Goal: Information Seeking & Learning: Get advice/opinions

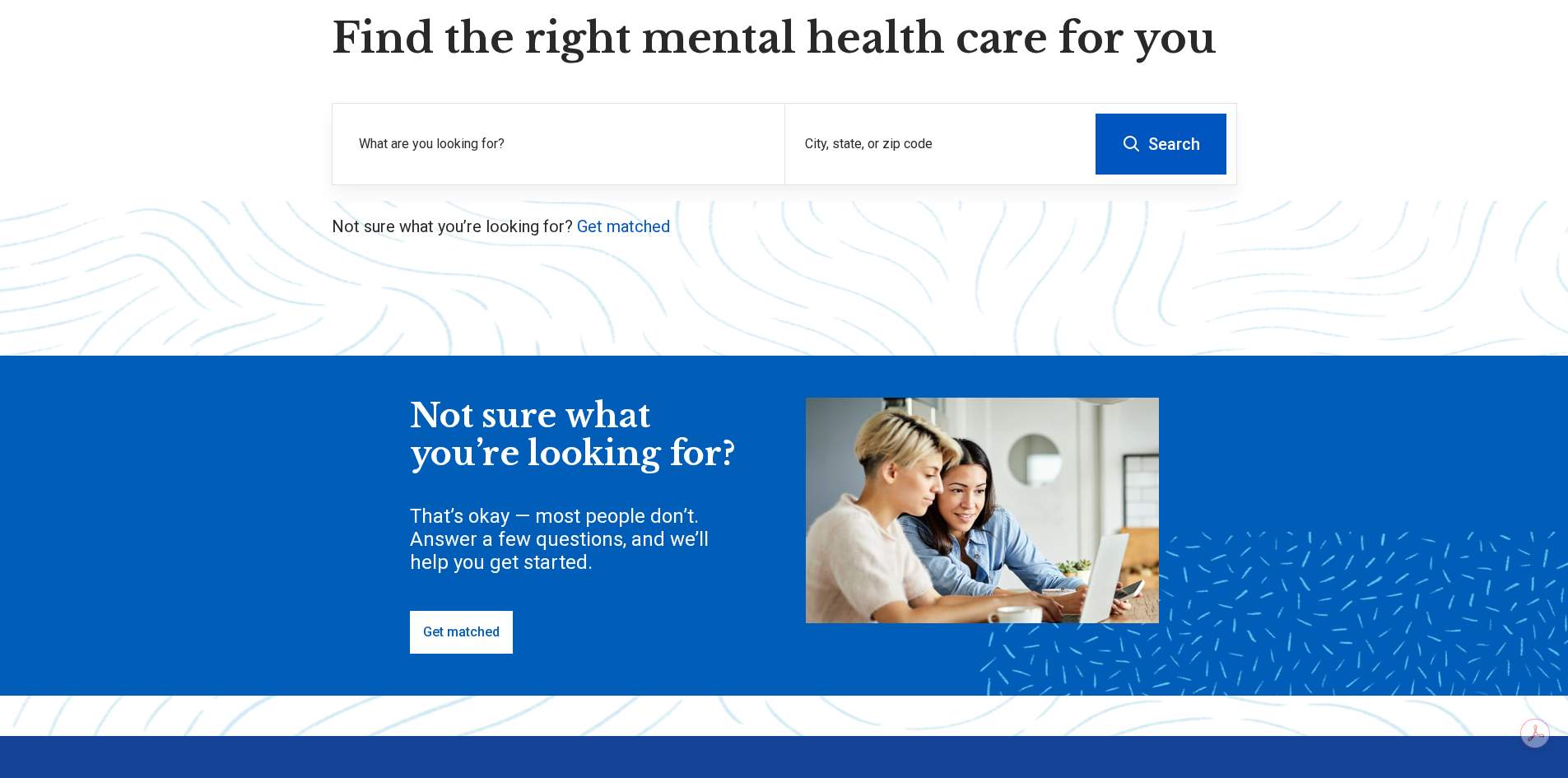
scroll to position [165, 0]
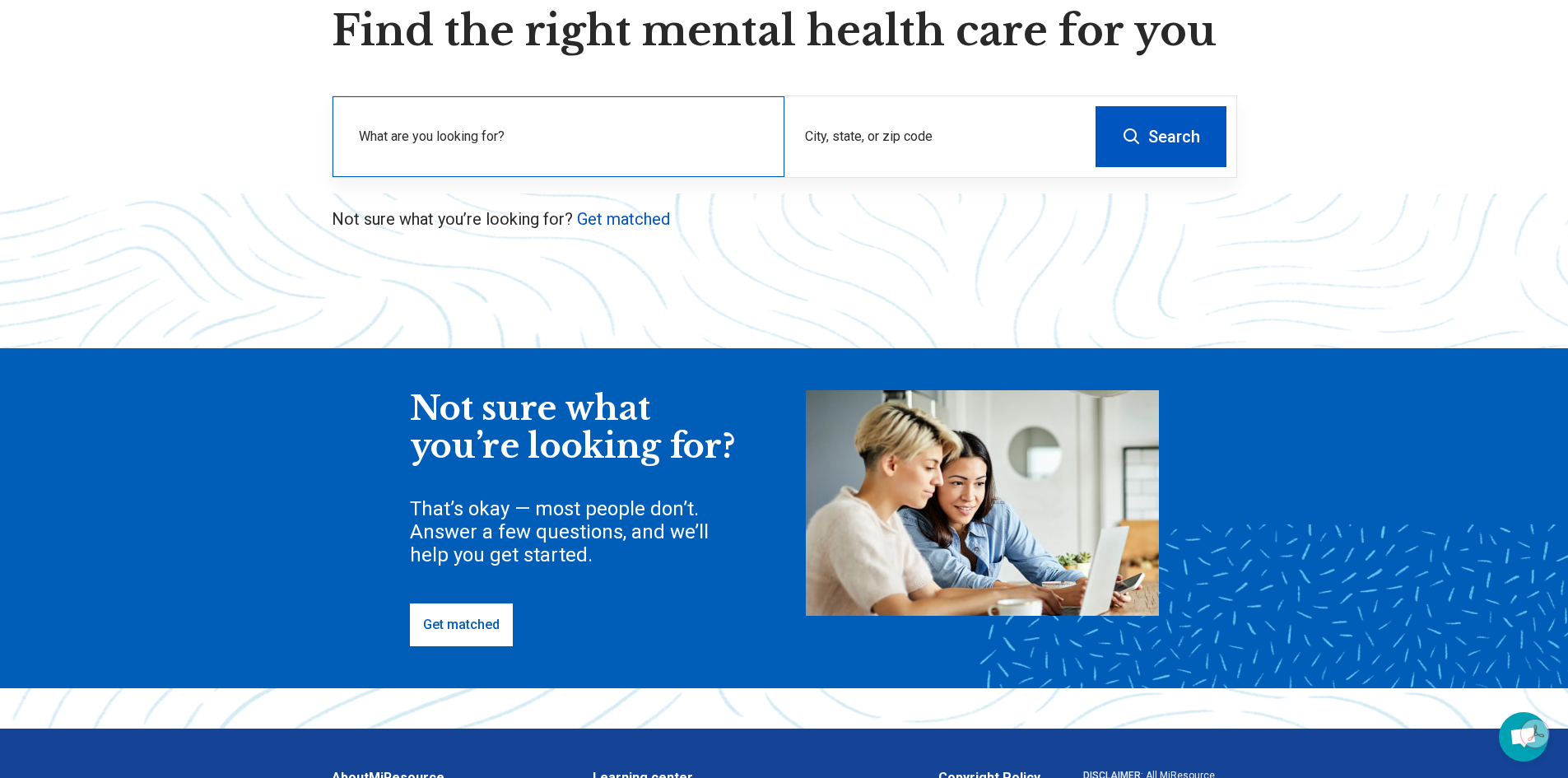
click at [613, 142] on label "What are you looking for?" at bounding box center [561, 137] width 406 height 20
click at [641, 218] on link "Get matched" at bounding box center [623, 219] width 93 height 20
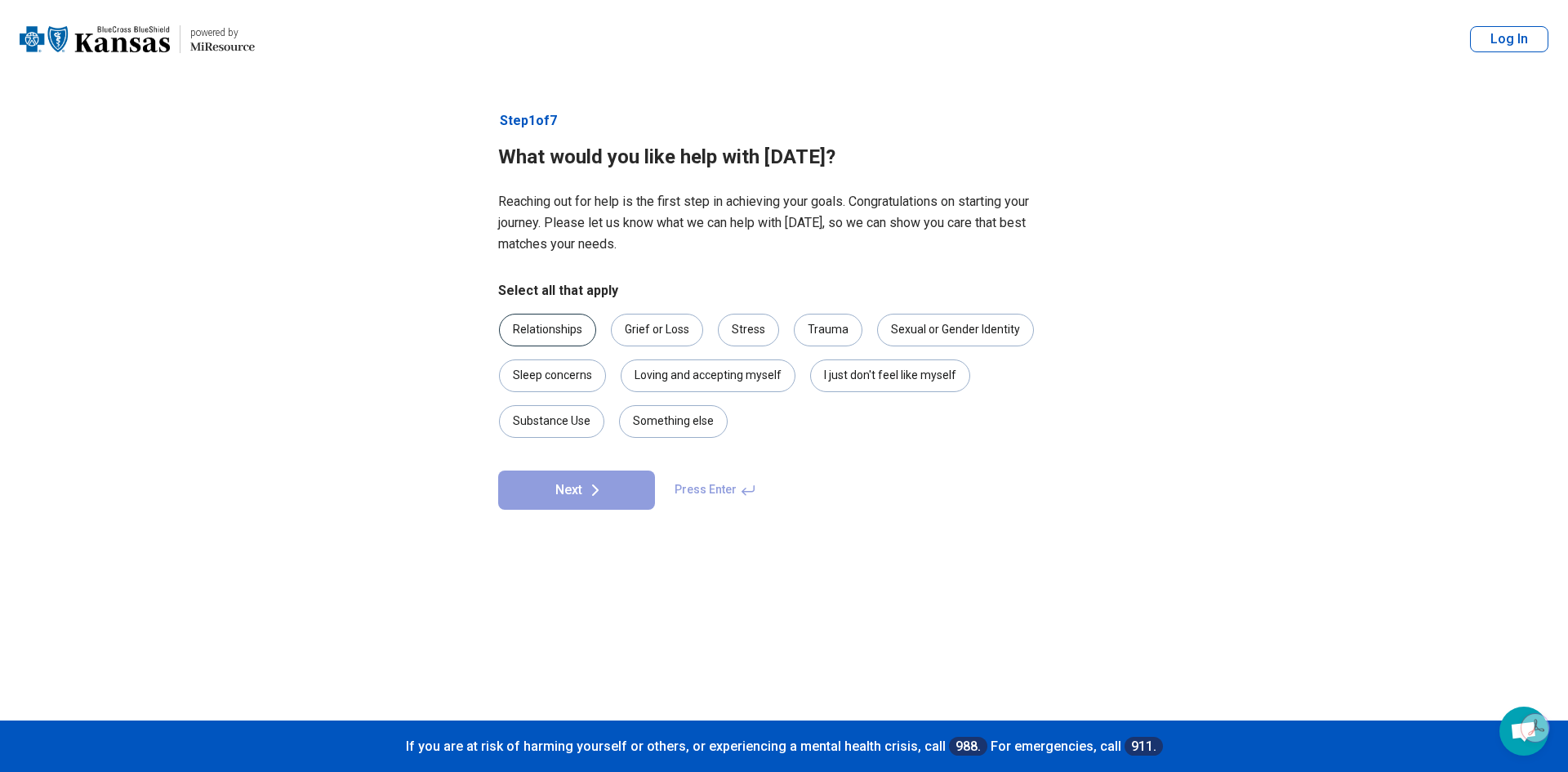
click at [564, 340] on div "Relationships" at bounding box center [548, 330] width 97 height 33
click at [907, 334] on div "Sexual or Gender Identity" at bounding box center [955, 330] width 157 height 33
click at [805, 331] on div "Trauma" at bounding box center [828, 330] width 68 height 33
click at [773, 366] on div "Loving and accepting myself" at bounding box center [708, 376] width 174 height 33
click at [598, 484] on icon at bounding box center [595, 490] width 19 height 19
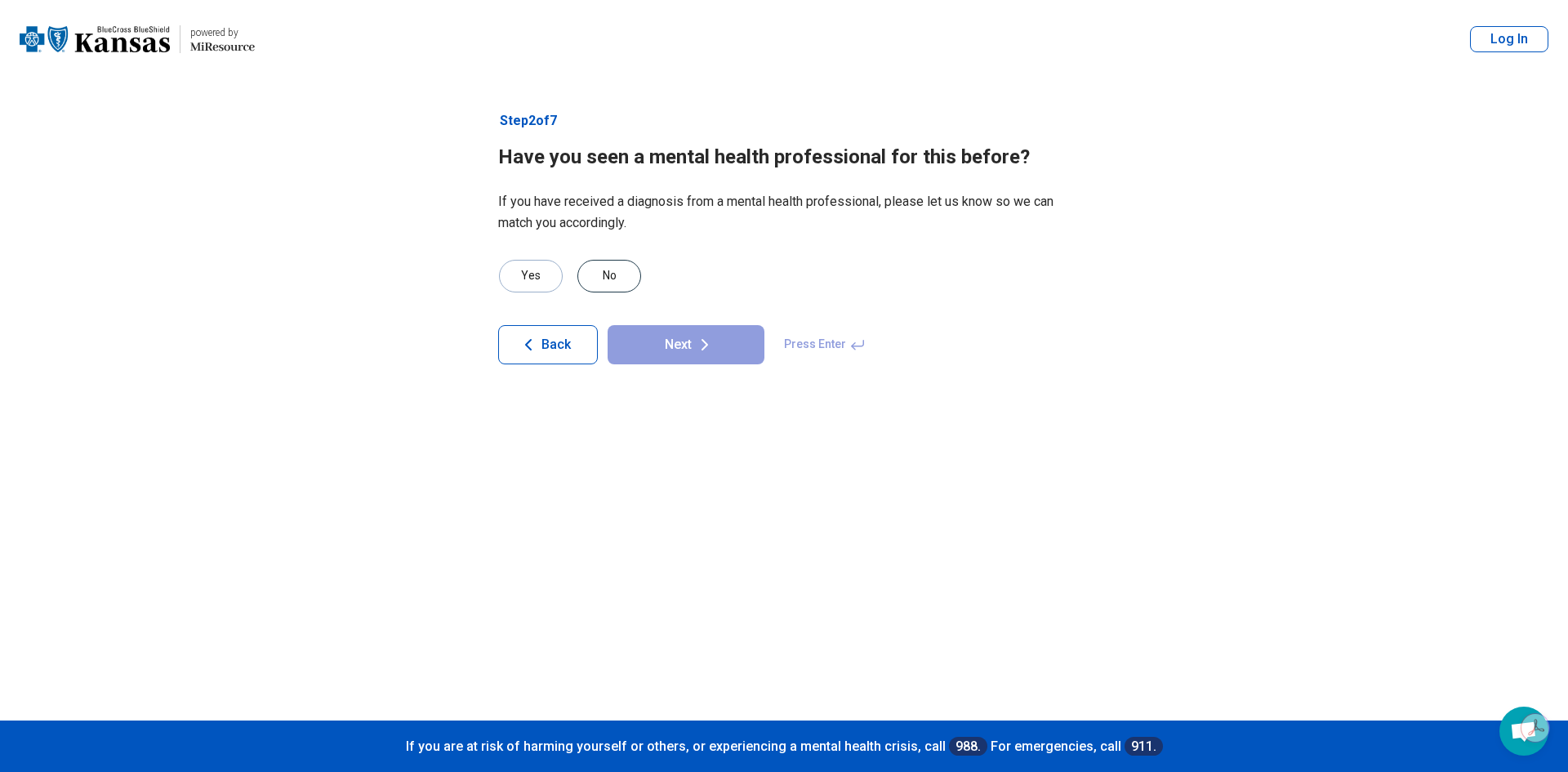
click at [608, 270] on div "No" at bounding box center [609, 277] width 63 height 33
click at [651, 356] on button "Next" at bounding box center [686, 345] width 157 height 39
click at [636, 281] on div "No" at bounding box center [609, 277] width 63 height 33
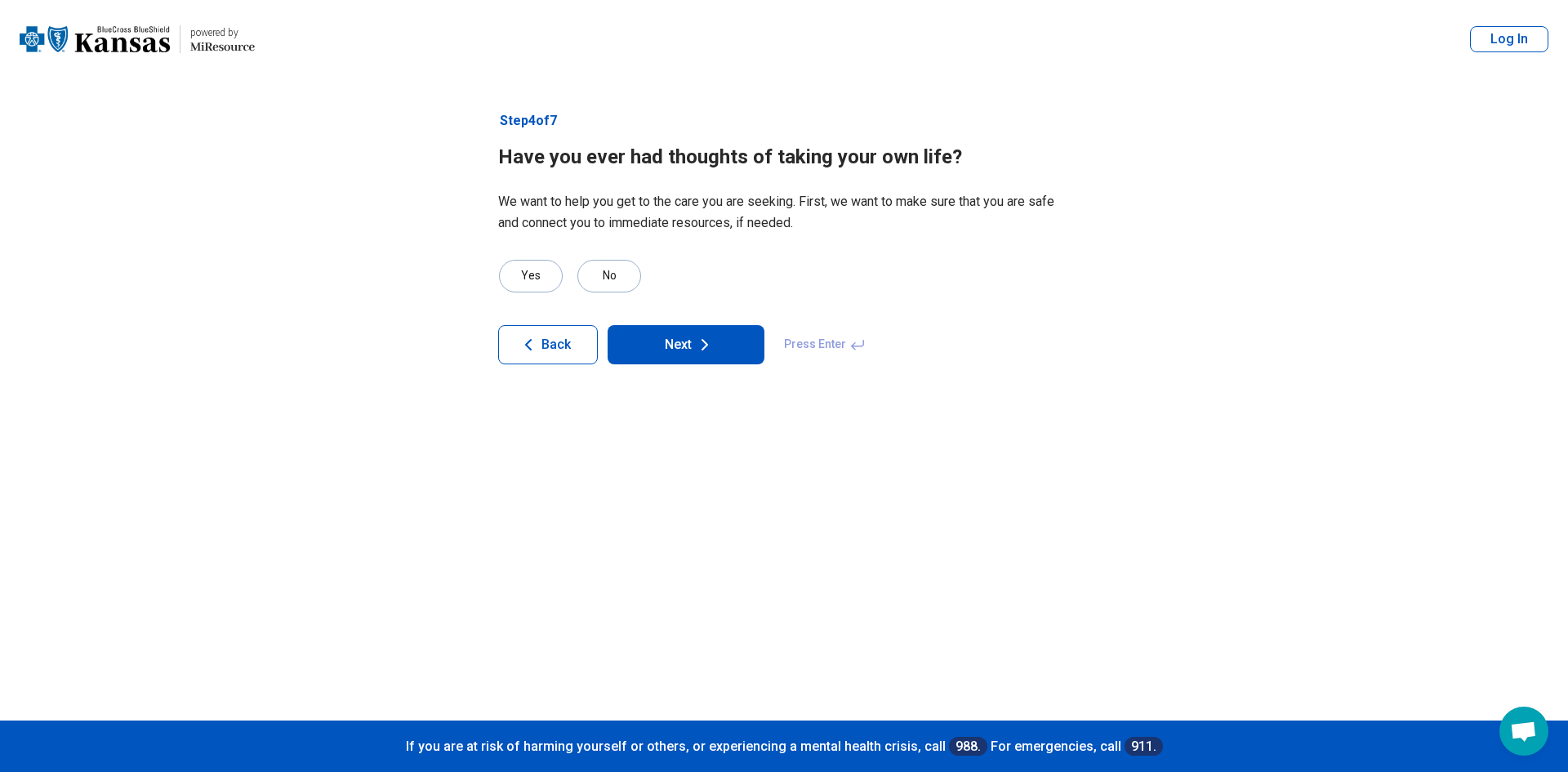
click at [687, 346] on button "Next" at bounding box center [686, 345] width 157 height 39
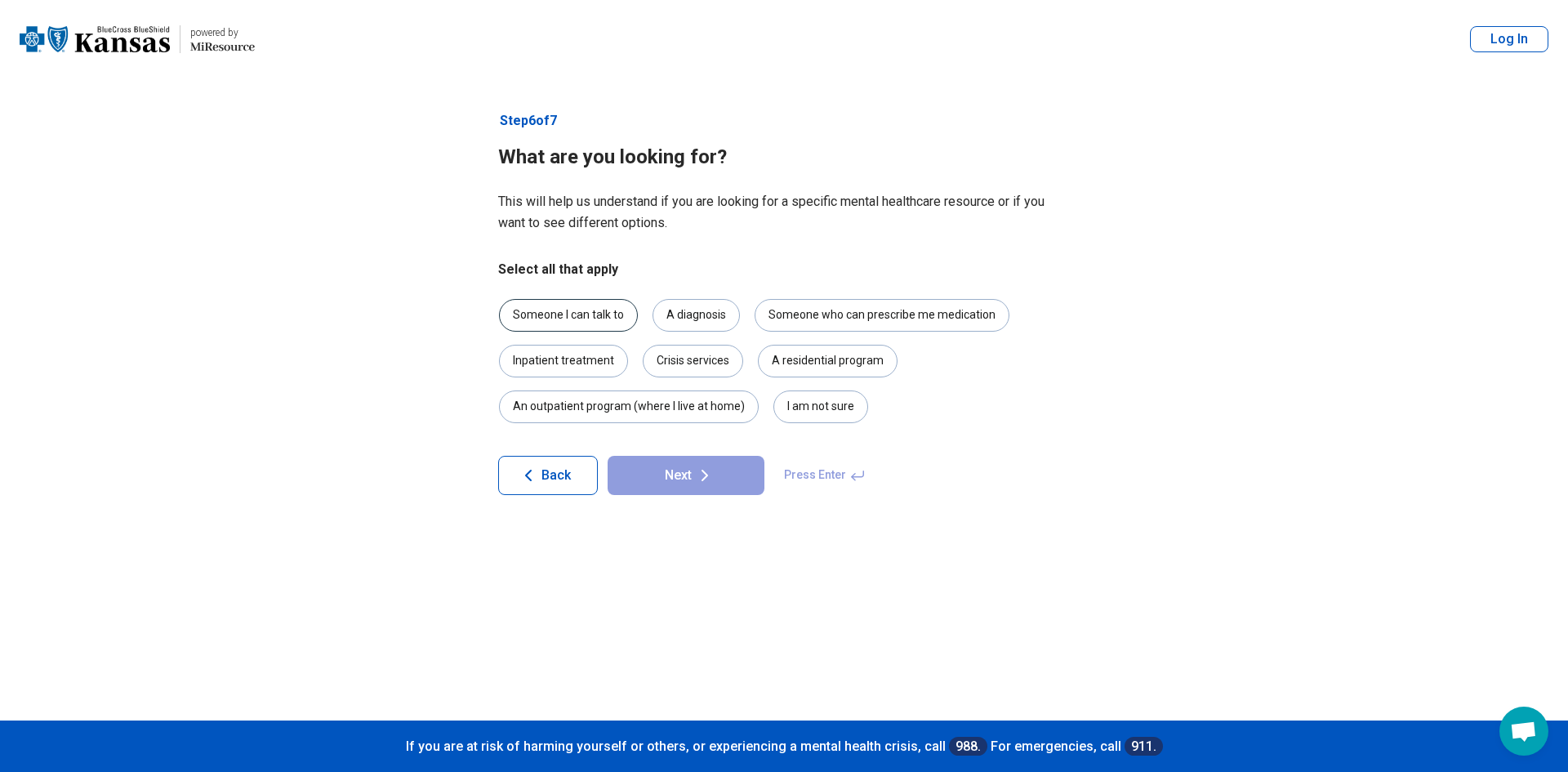
click at [617, 319] on div "Someone I can talk to" at bounding box center [568, 316] width 138 height 33
click at [669, 315] on div "A diagnosis" at bounding box center [697, 316] width 88 height 33
click at [689, 488] on button "Next" at bounding box center [686, 476] width 157 height 39
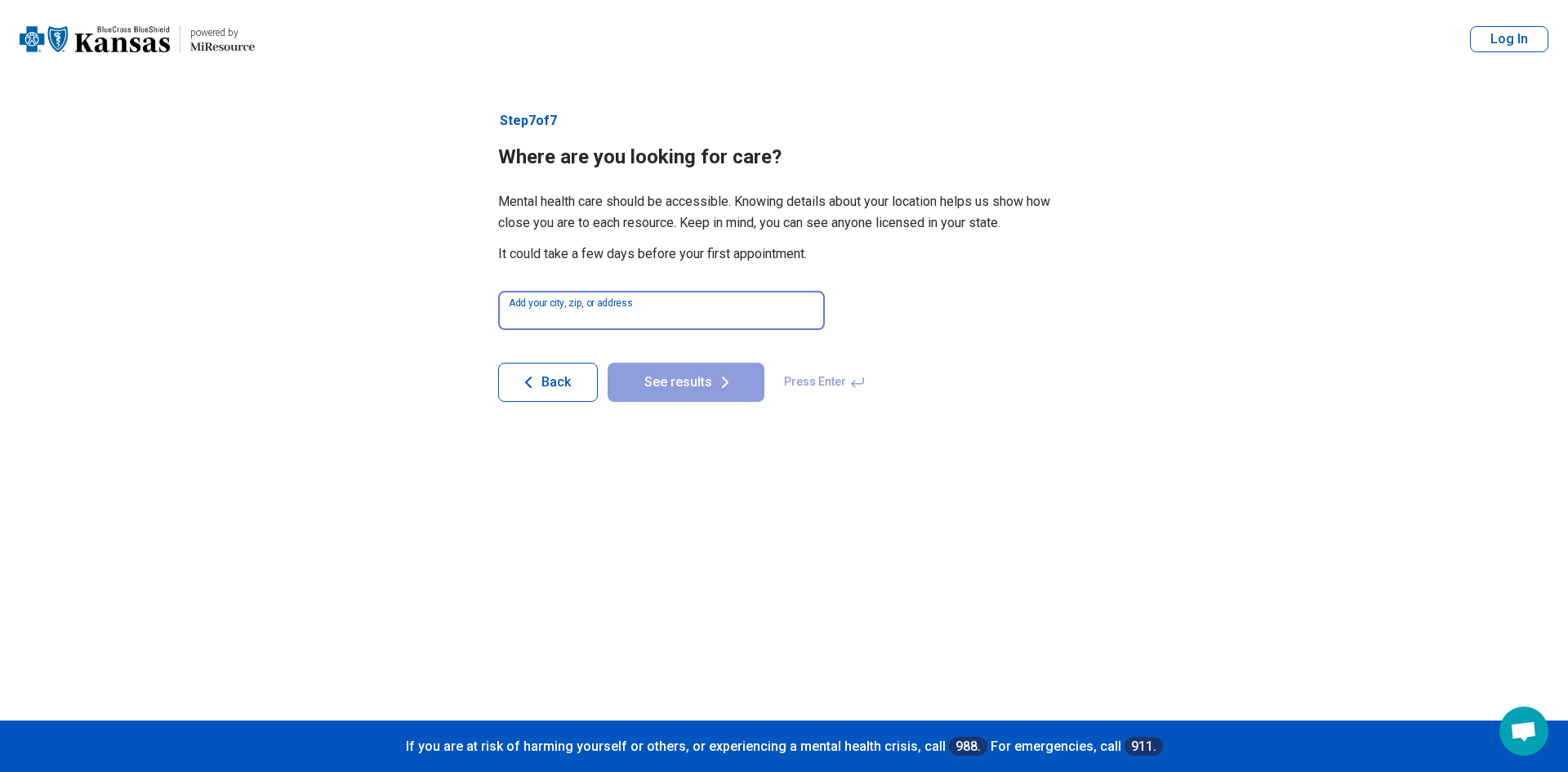
click at [707, 313] on input at bounding box center [661, 310] width 326 height 39
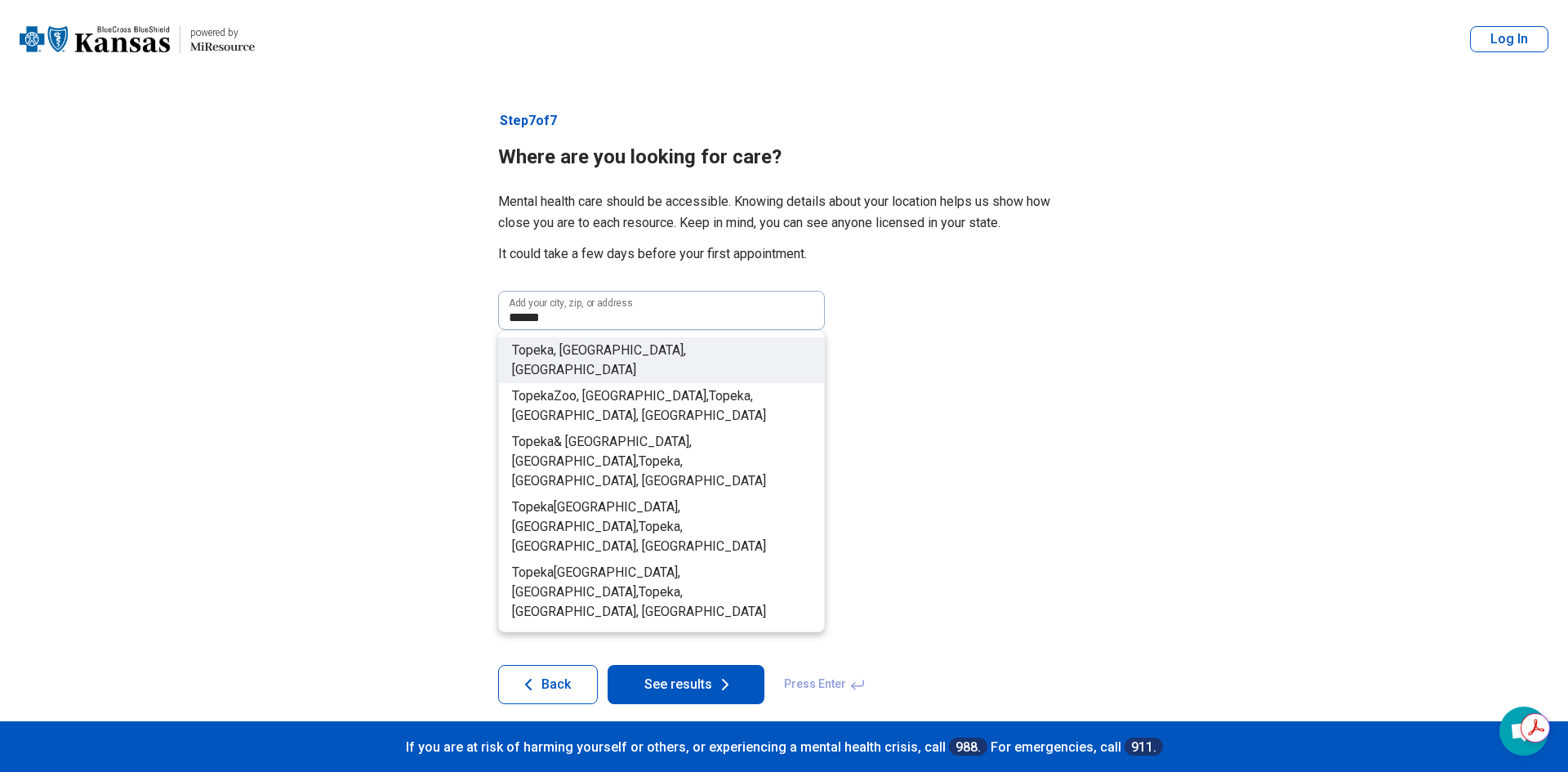
click at [646, 342] on li "Topeka , [GEOGRAPHIC_DATA], [GEOGRAPHIC_DATA]" at bounding box center [662, 360] width 325 height 46
type input "**********"
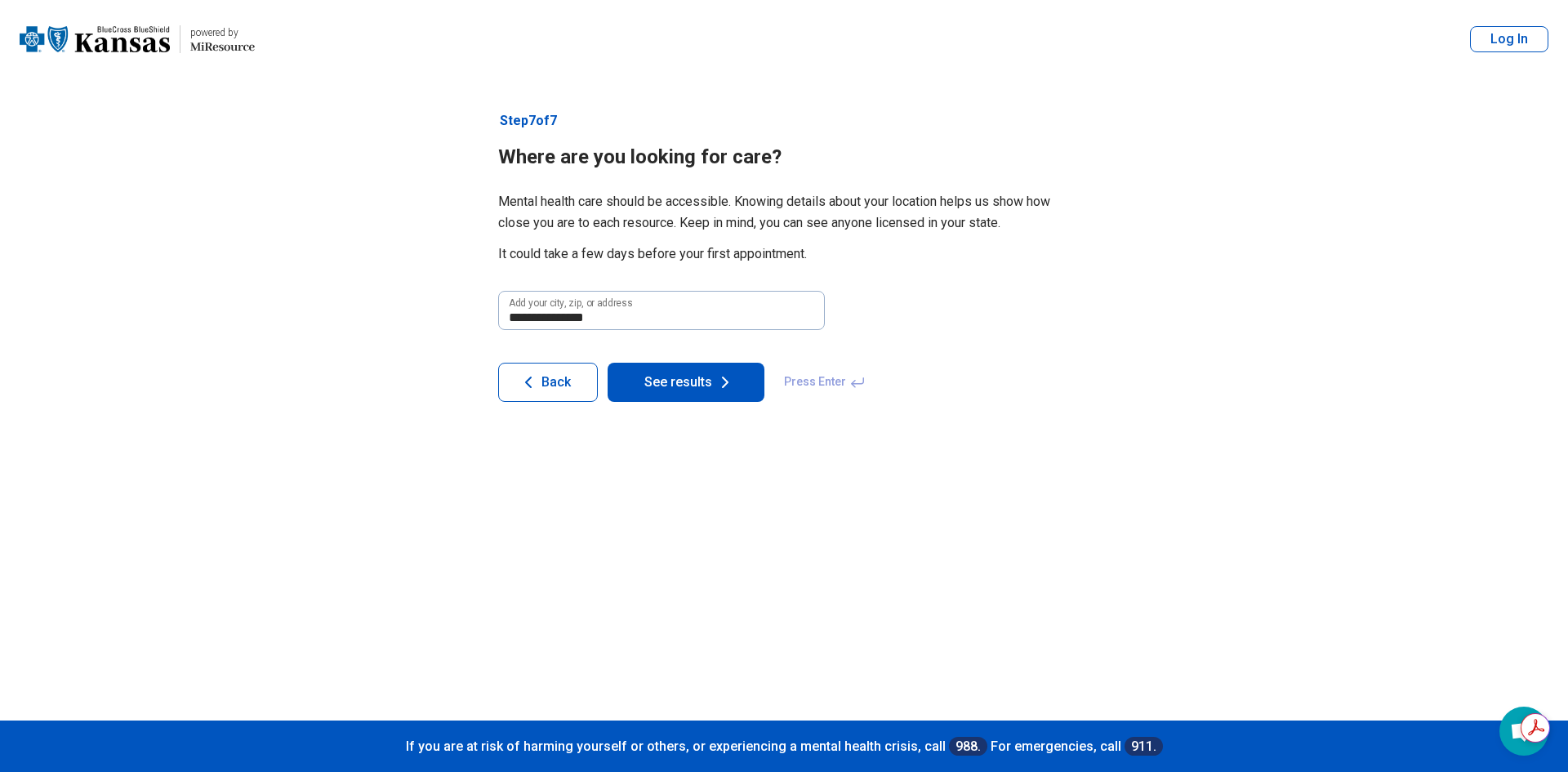
click at [691, 370] on button "See results" at bounding box center [686, 382] width 157 height 39
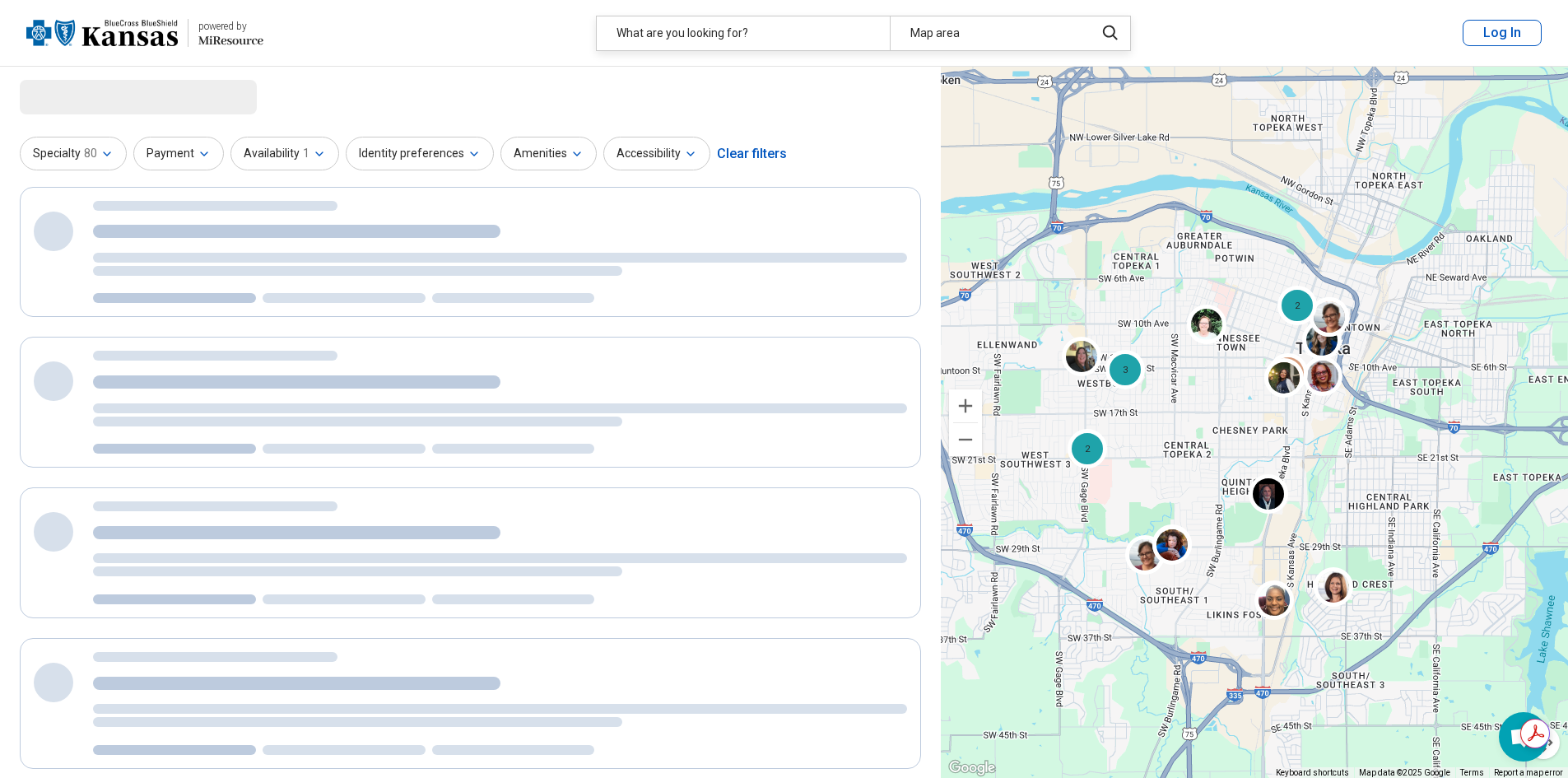
select select "***"
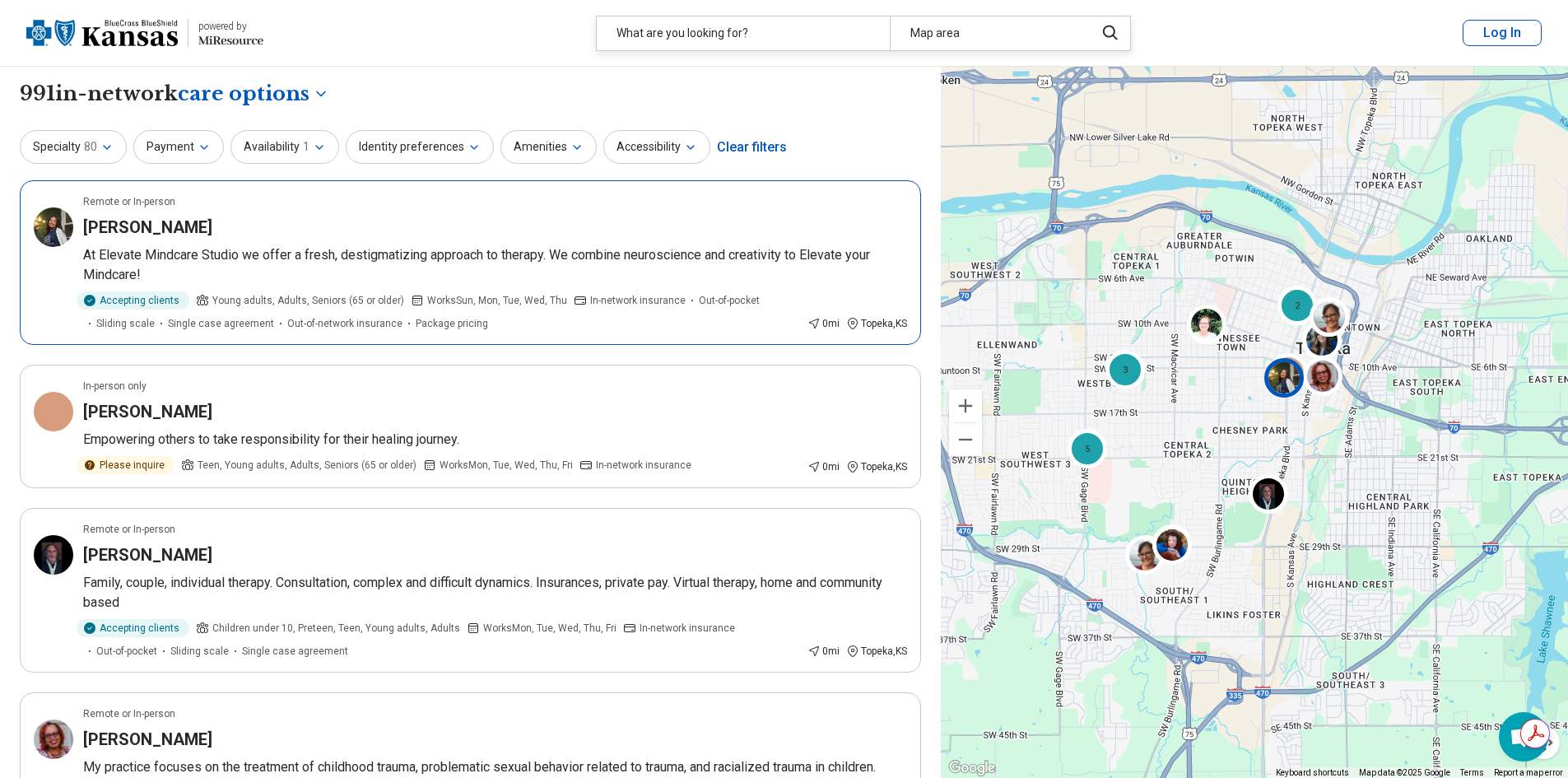
click at [61, 228] on img at bounding box center [53, 227] width 39 height 39
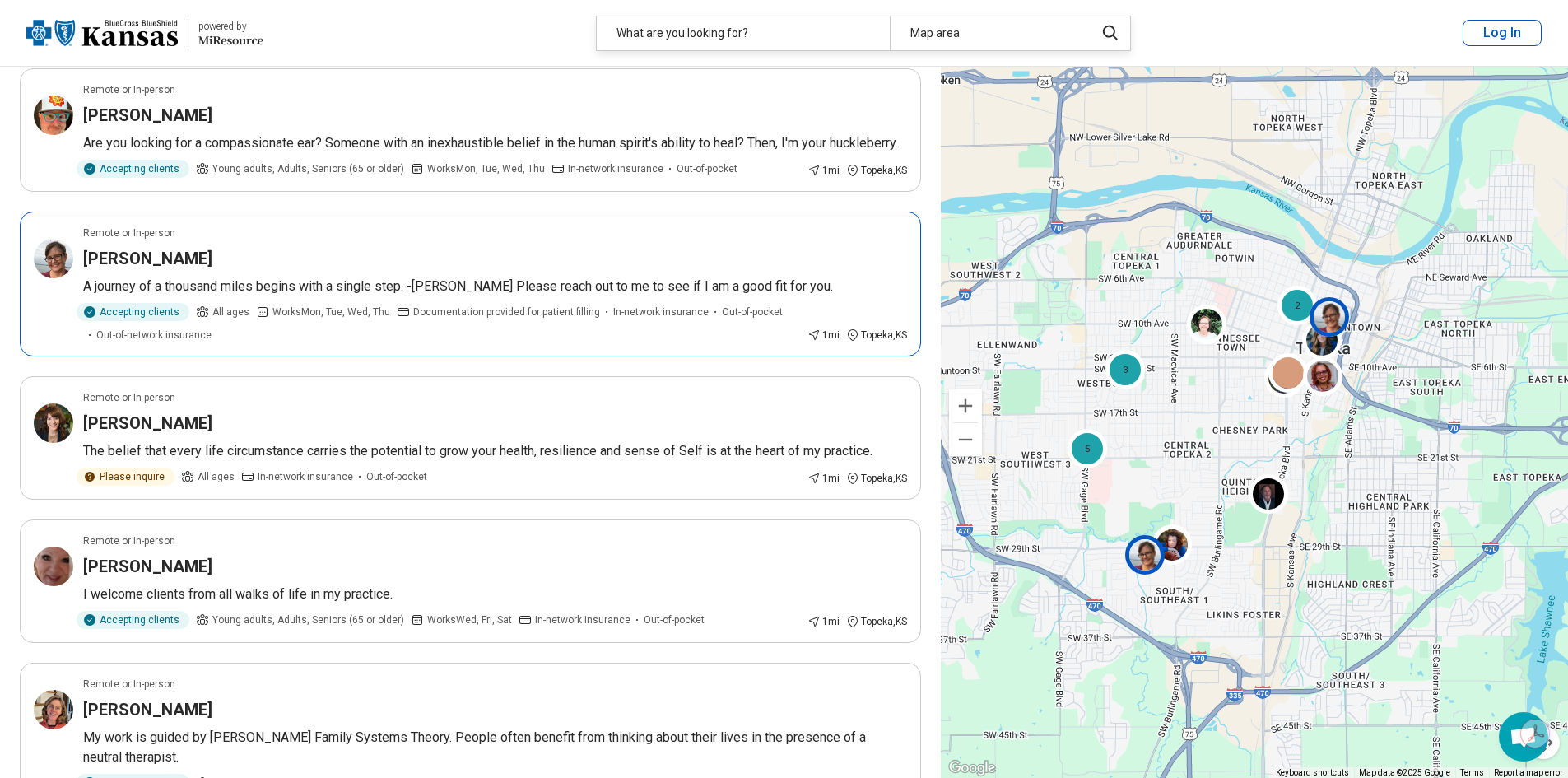
scroll to position [1482, 0]
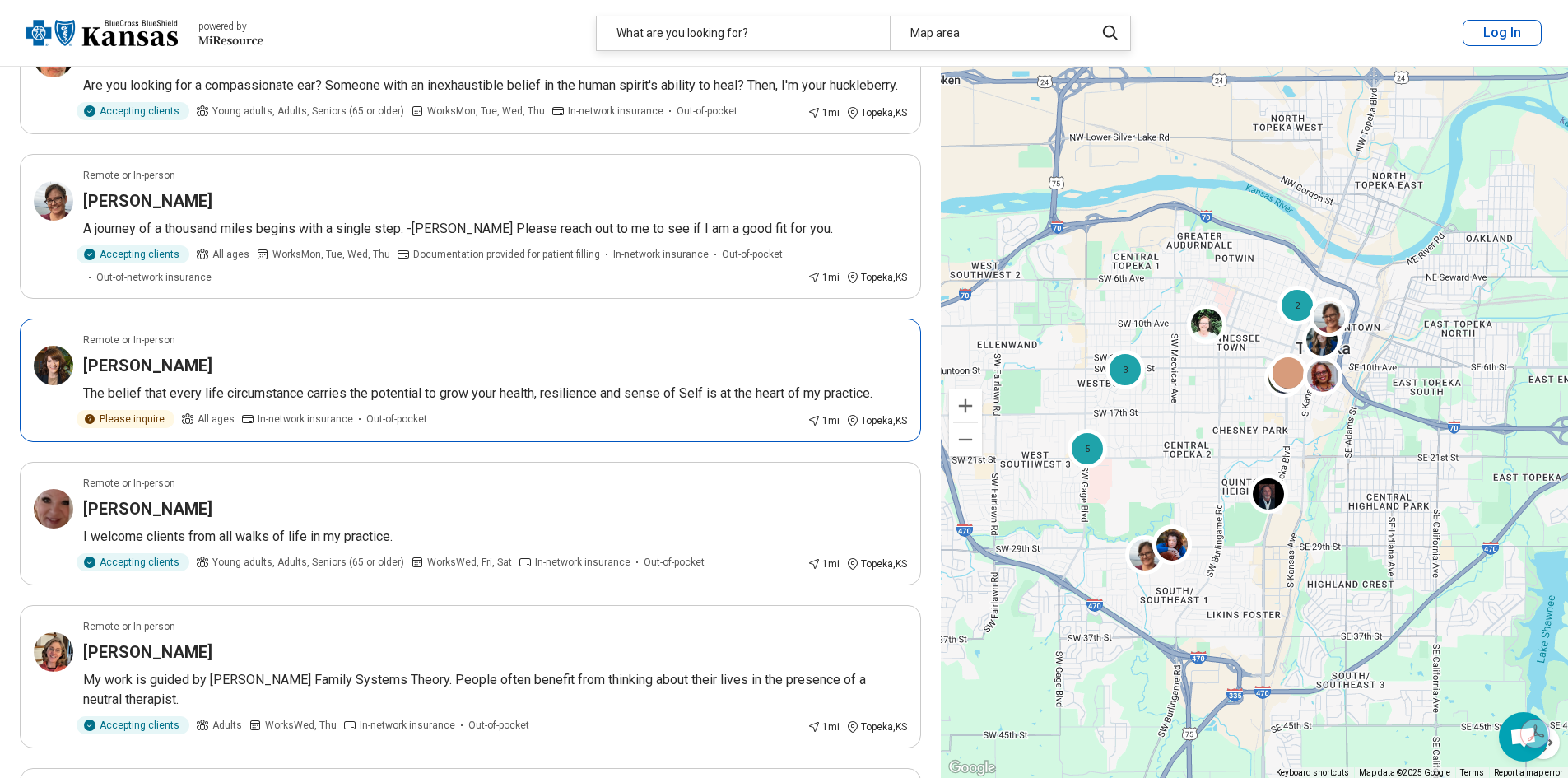
click at [517, 415] on div "Please inquire All ages In-network insurance Out-of-pocket" at bounding box center [442, 418] width 718 height 18
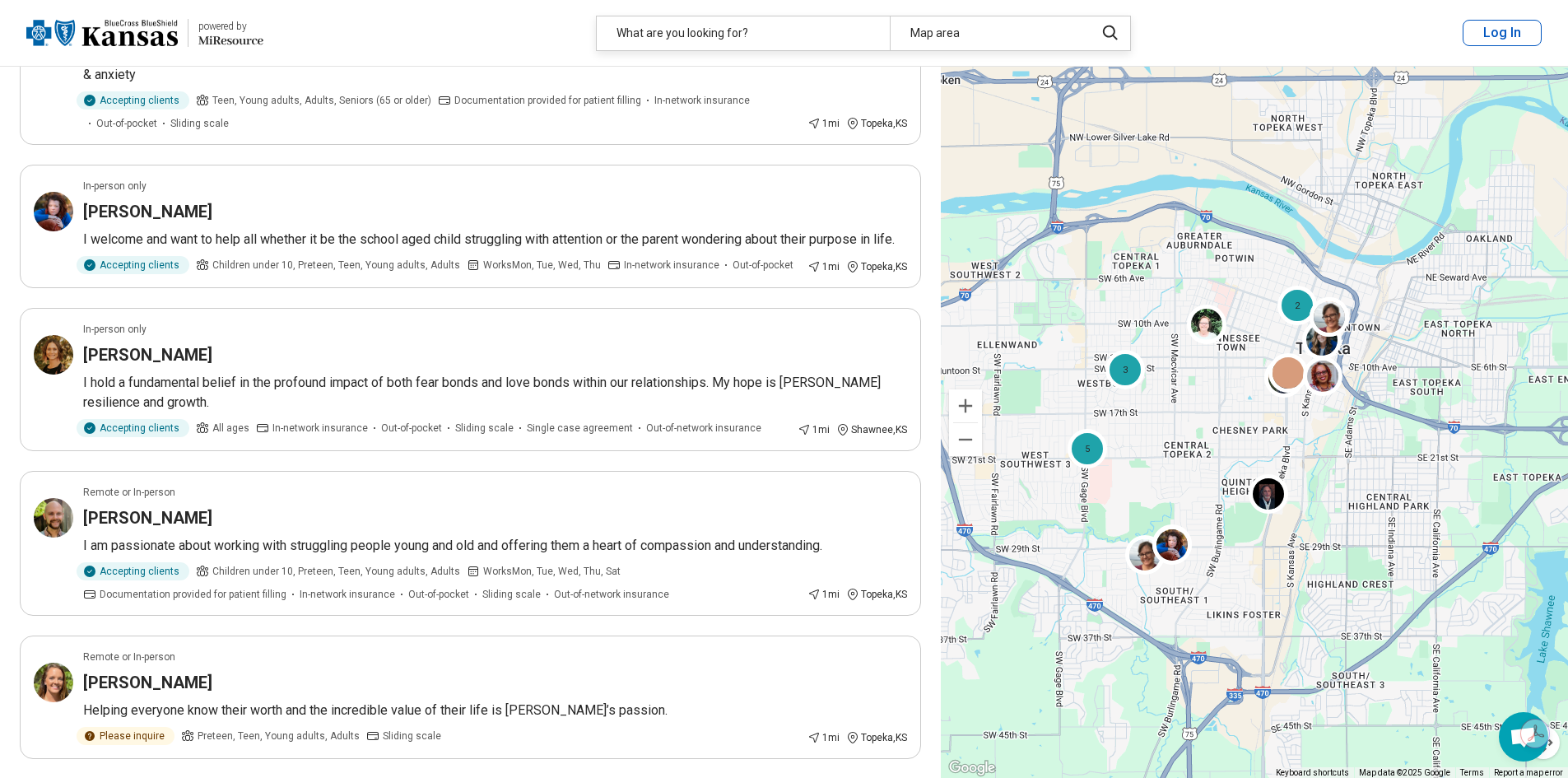
scroll to position [2223, 0]
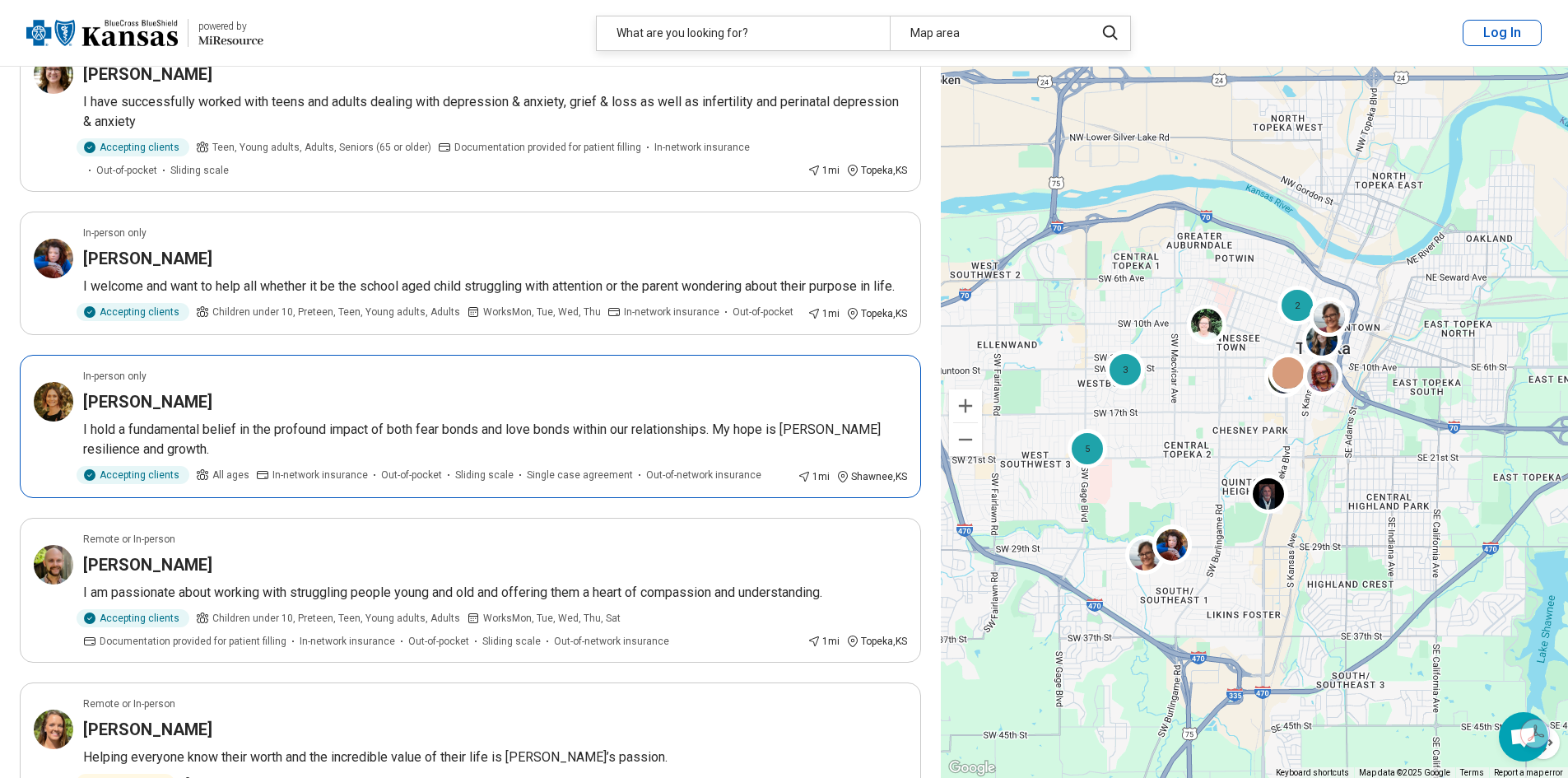
click at [389, 450] on p "I hold a fundamental belief in the profound impact of both fear bonds and love …" at bounding box center [495, 439] width 824 height 39
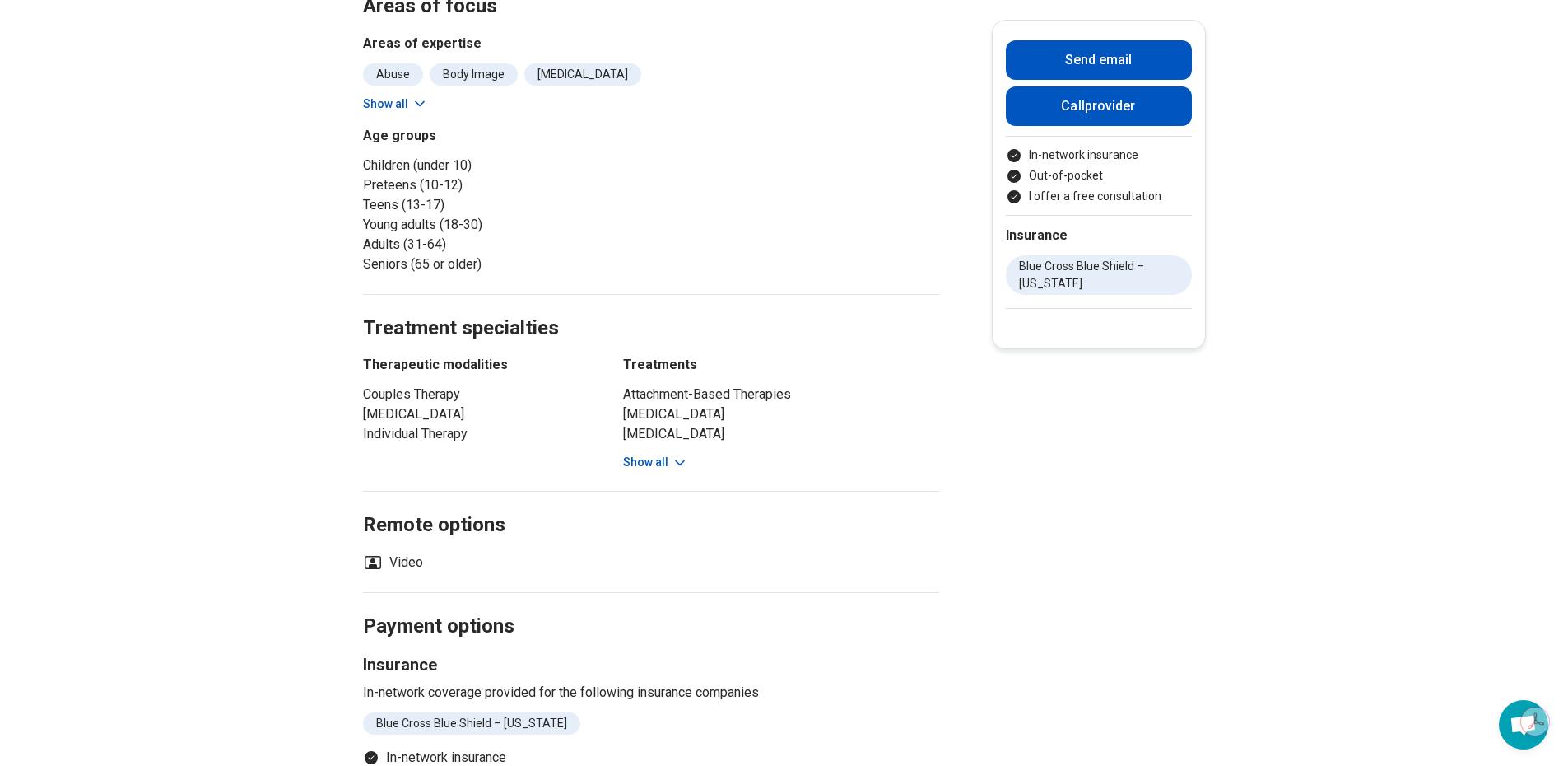
scroll to position [576, 0]
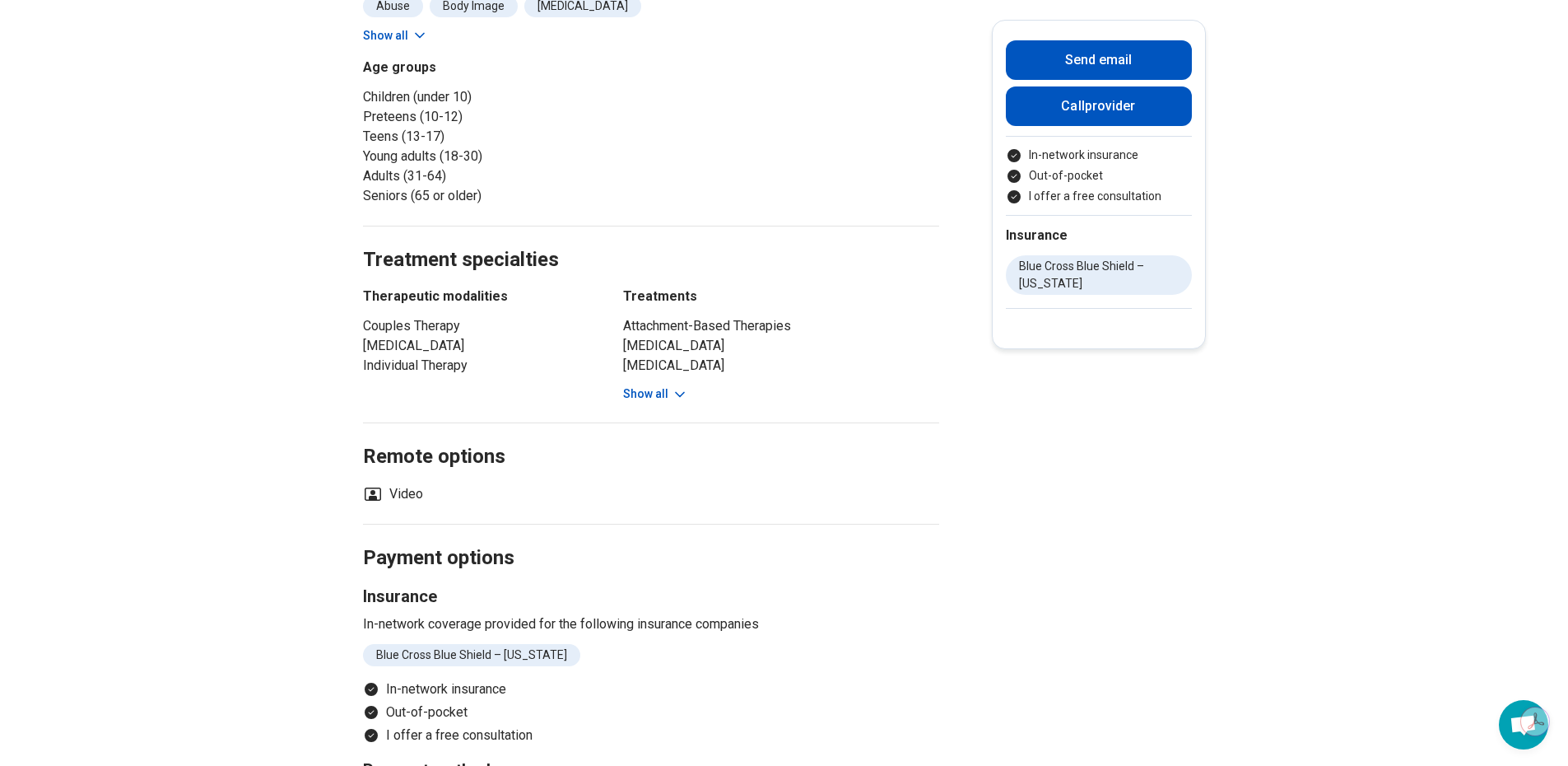
click at [656, 385] on button "Show all" at bounding box center [656, 394] width 65 height 18
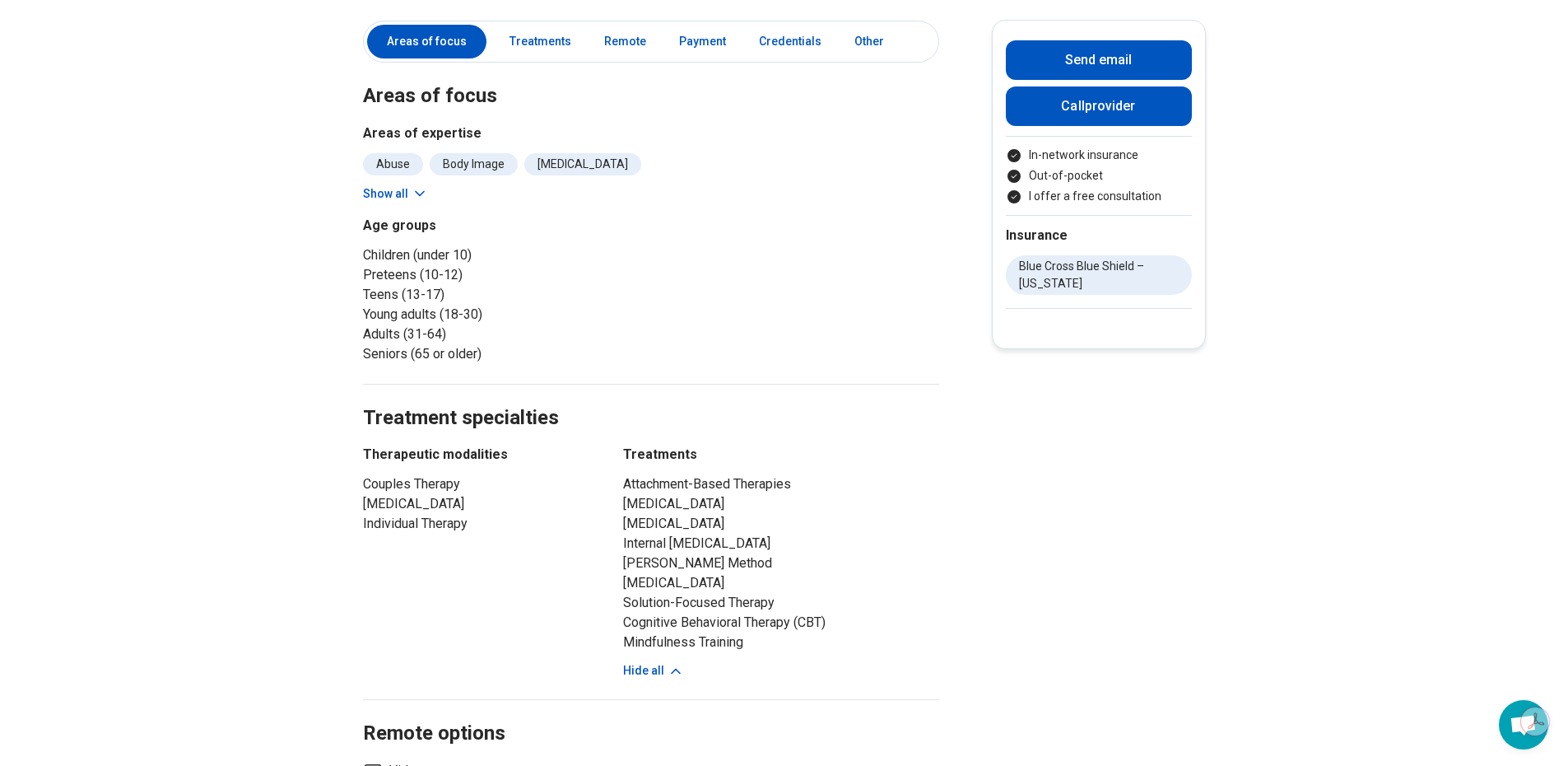
scroll to position [411, 0]
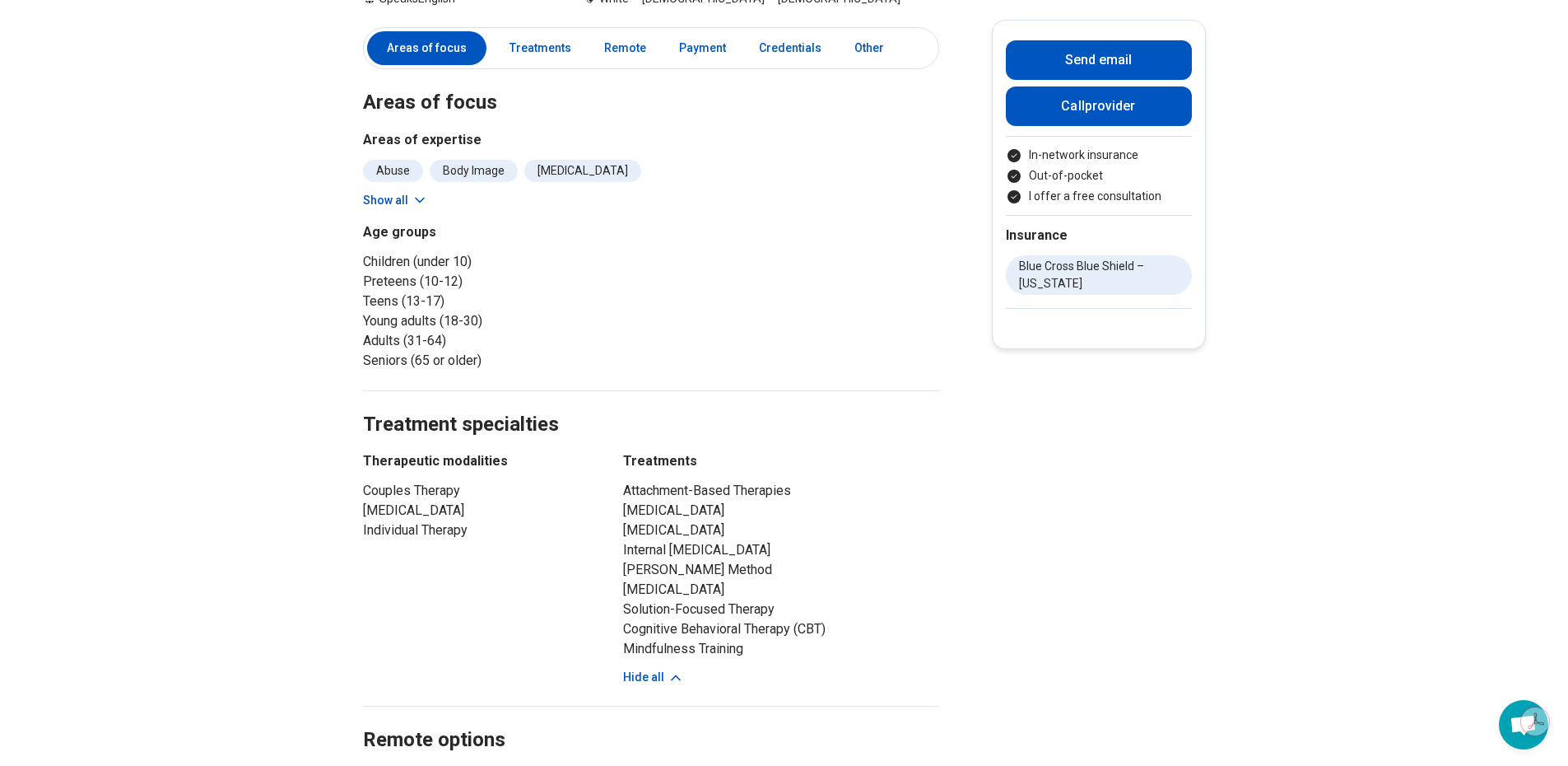
click at [400, 192] on button "Show all" at bounding box center [396, 200] width 65 height 18
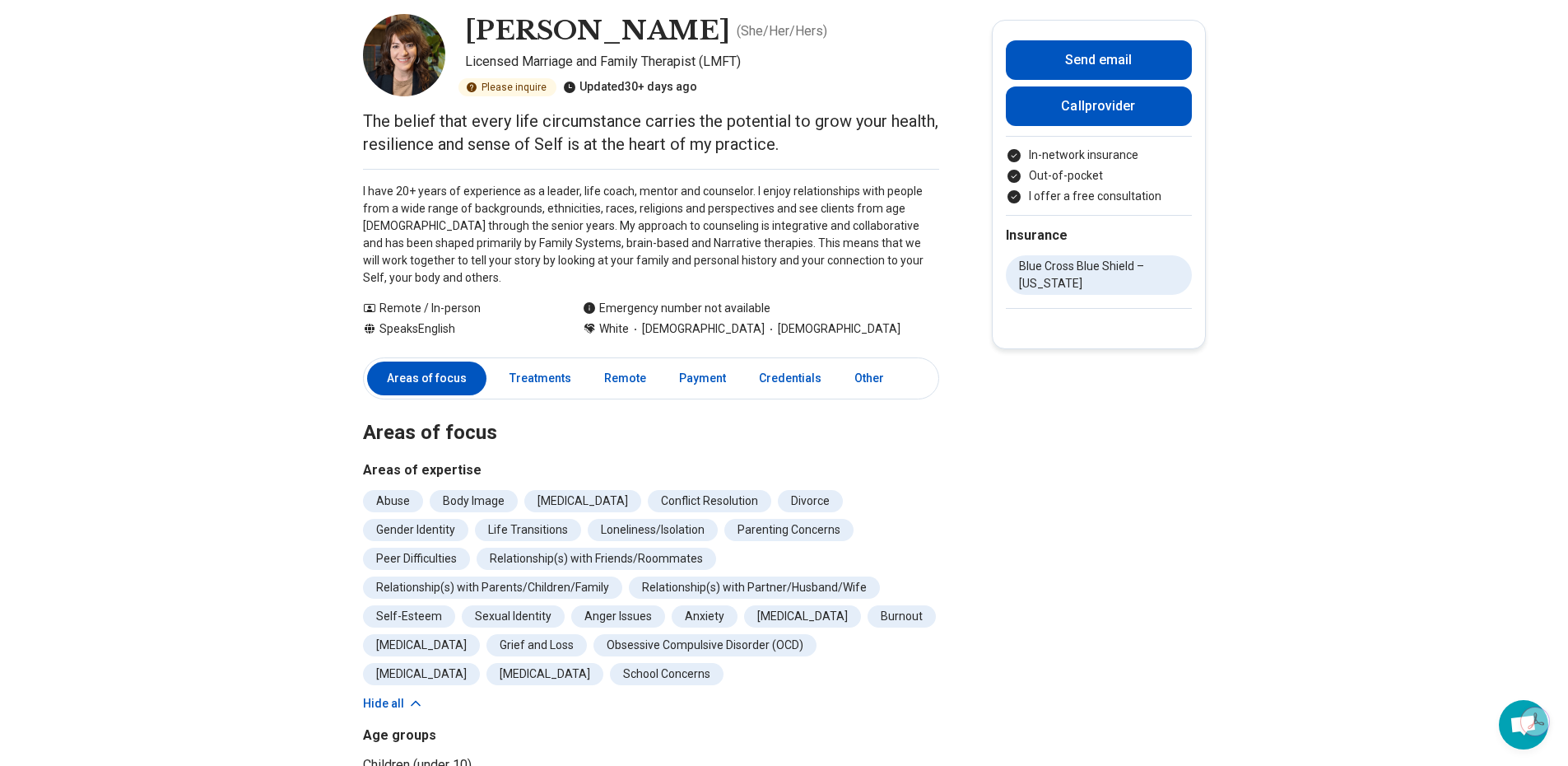
scroll to position [0, 0]
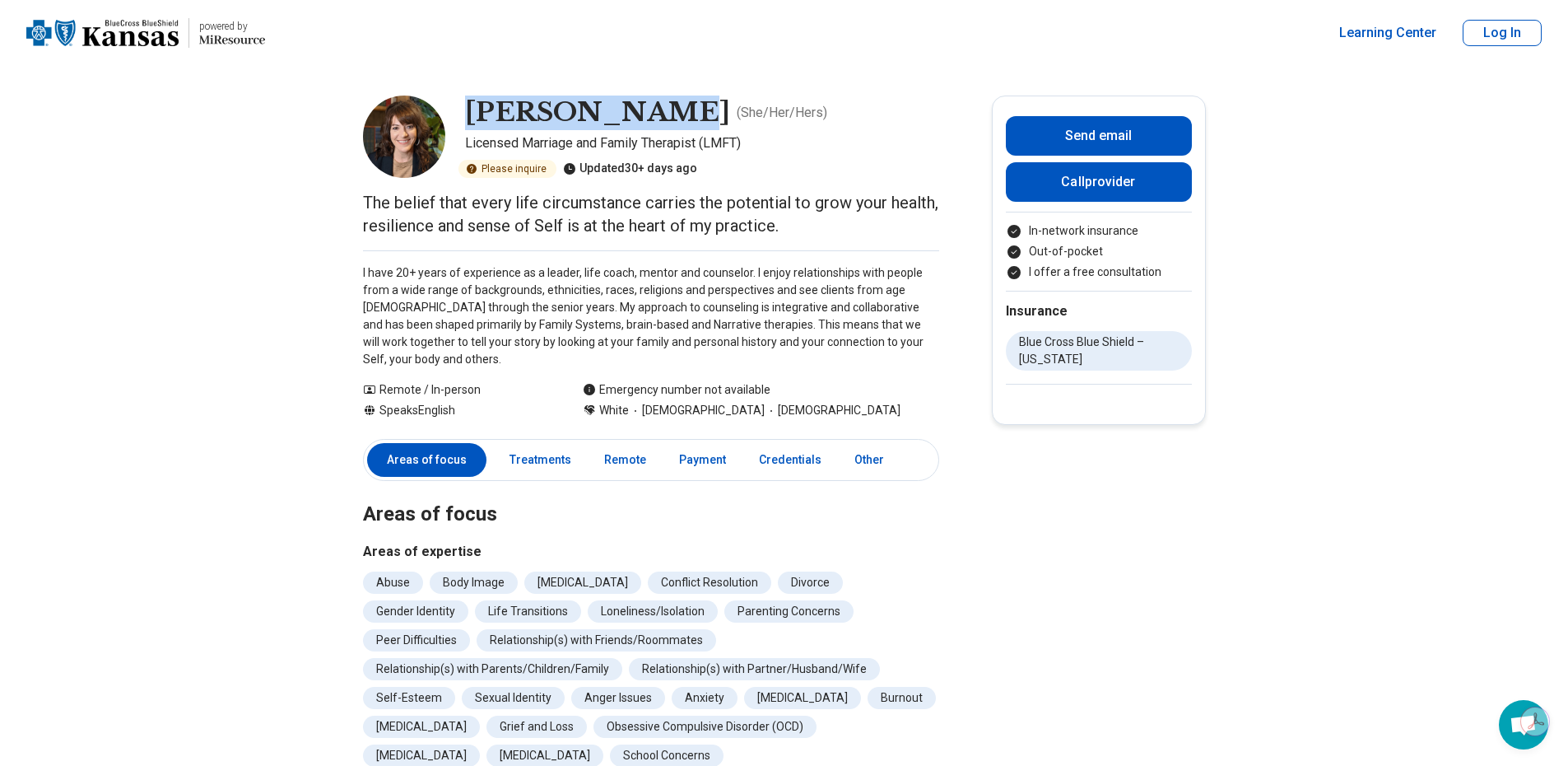
drag, startPoint x: 645, startPoint y: 111, endPoint x: 476, endPoint y: 111, distance: 169.0
click at [476, 111] on h1 "[PERSON_NAME]" at bounding box center [598, 112] width 265 height 34
copy h1 "[PERSON_NAME]"
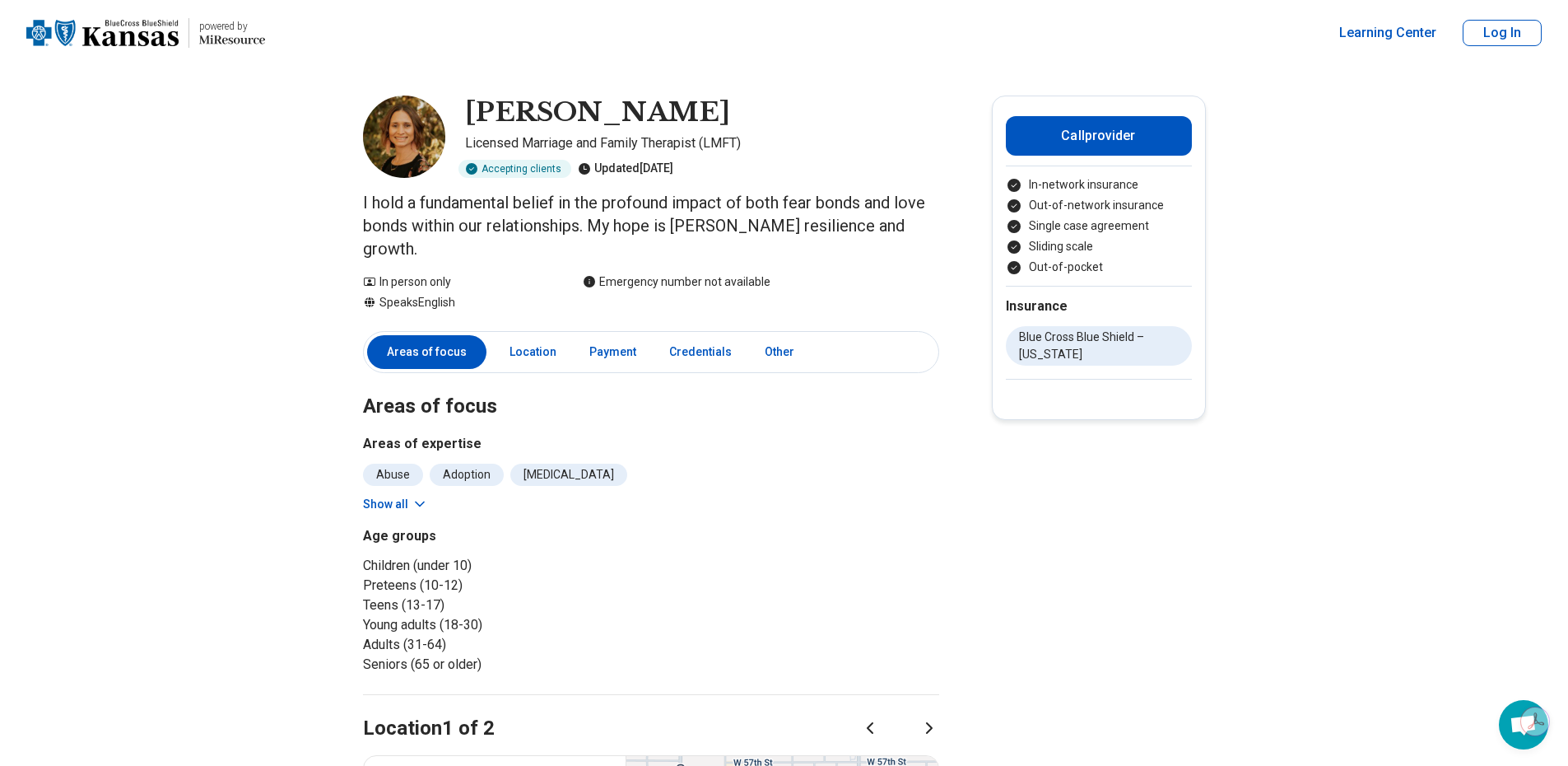
click at [385, 467] on div "Abuse Adoption Anorexia Nervosa Body Image Childhood Abuse Conflict Resolution …" at bounding box center [651, 488] width 576 height 49
click at [396, 496] on button "Show all" at bounding box center [396, 505] width 65 height 18
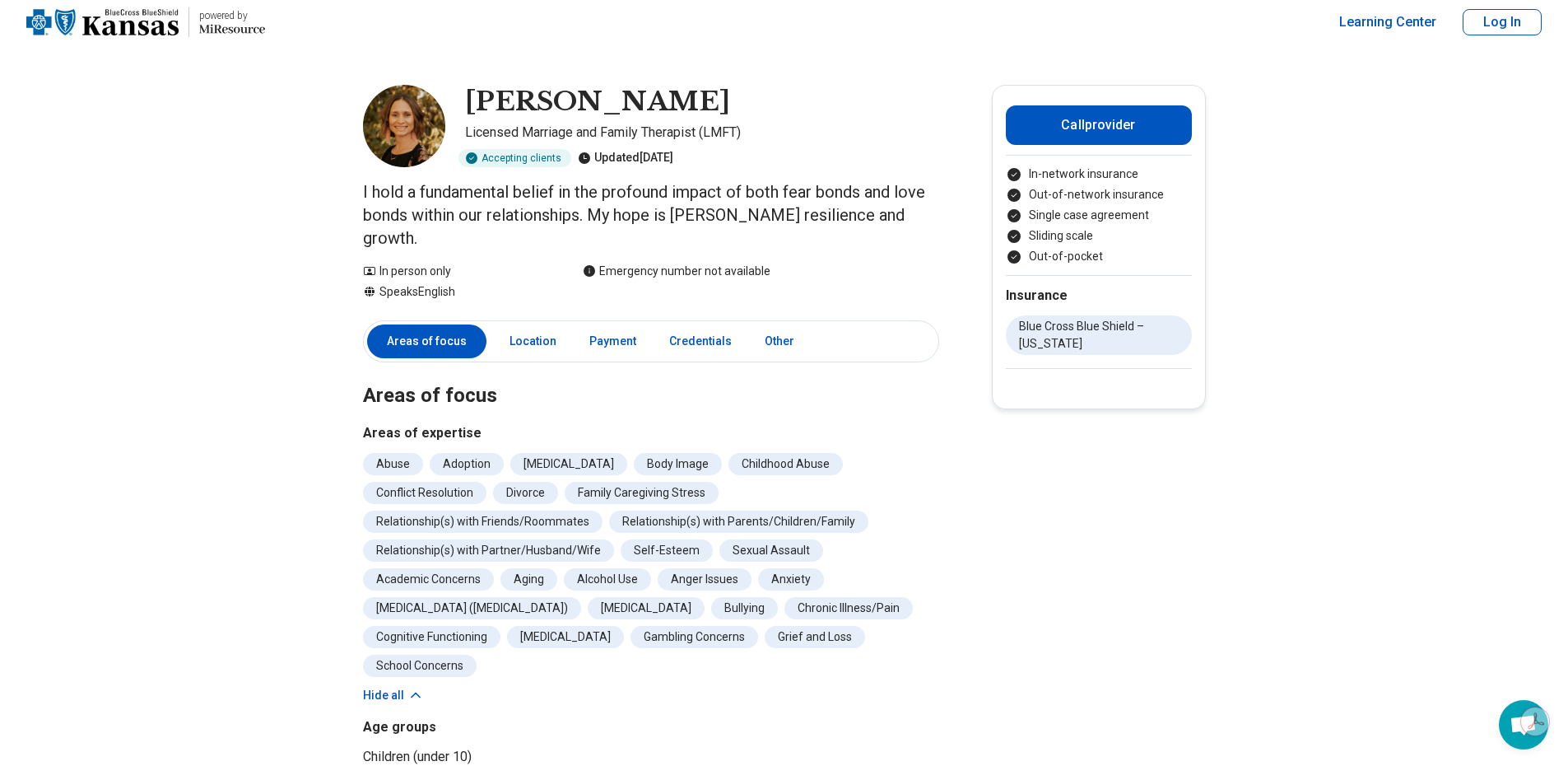
scroll to position [82, 0]
